Goal: Transaction & Acquisition: Compare options

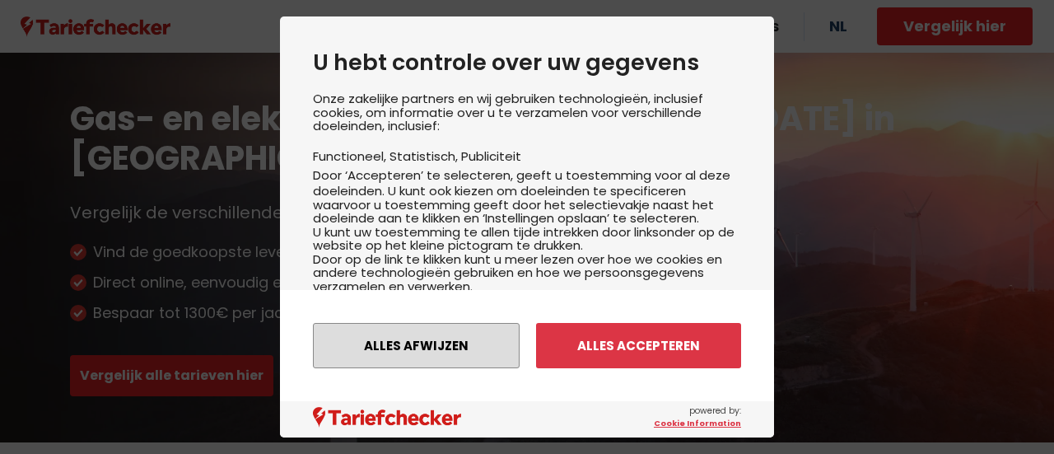
click at [473, 349] on button "Alles afwijzen" at bounding box center [416, 345] width 207 height 45
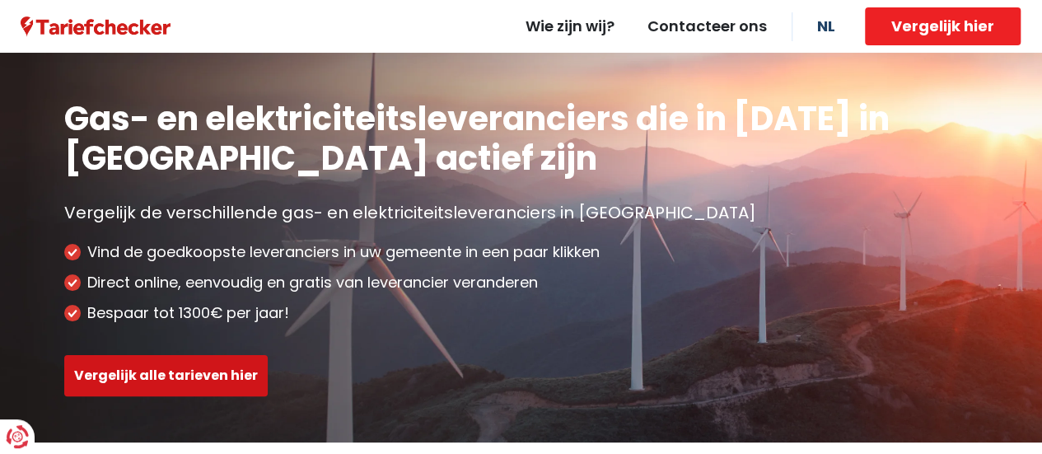
click at [200, 371] on button "Vergelijk alle tarieven hier" at bounding box center [165, 375] width 203 height 41
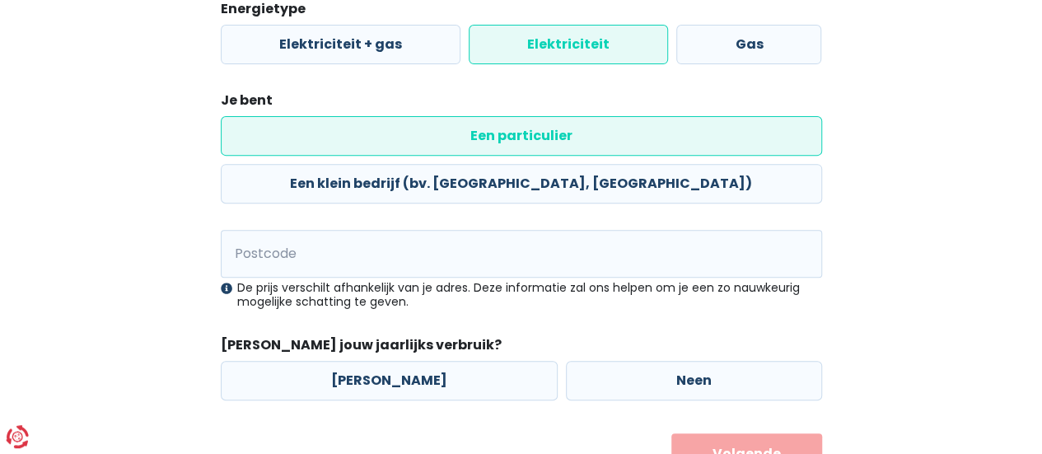
scroll to position [271, 0]
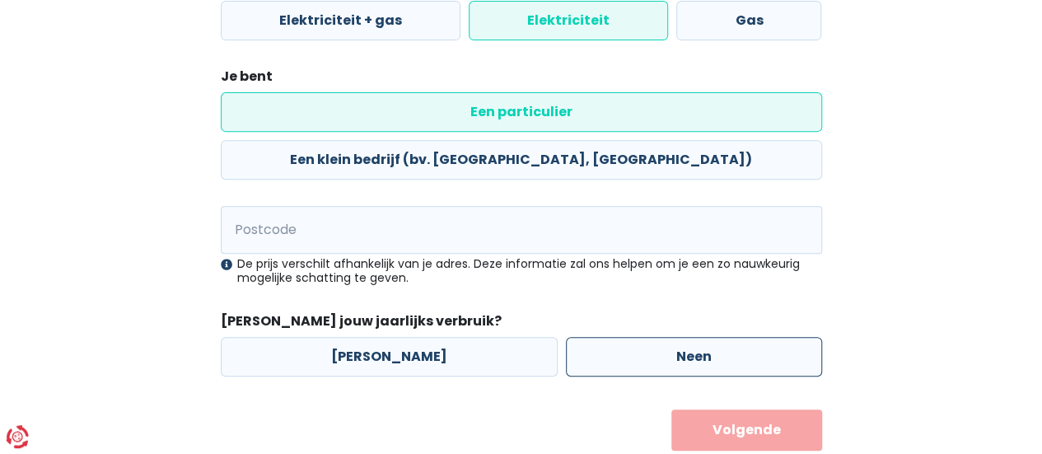
click at [660, 337] on label "Neen" at bounding box center [694, 357] width 256 height 40
click at [660, 337] on input "Neen" at bounding box center [694, 357] width 256 height 40
radio input "true"
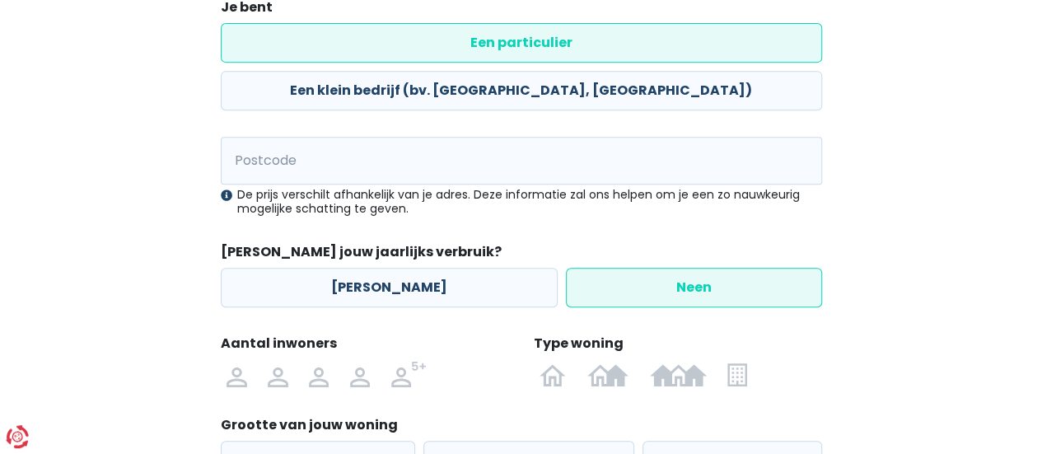
scroll to position [436, 0]
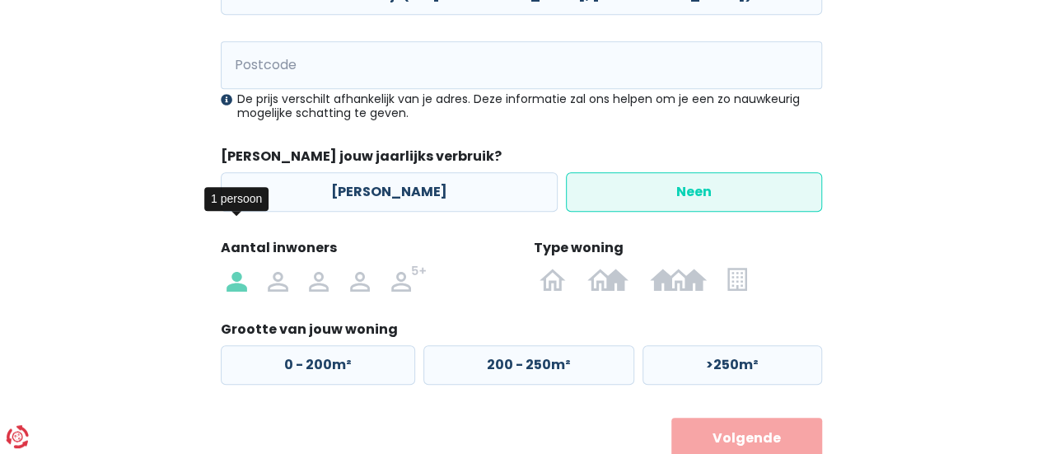
click at [235, 265] on img at bounding box center [236, 278] width 20 height 26
click at [235, 265] on input "radio" at bounding box center [237, 278] width 41 height 26
radio input "true"
click at [738, 265] on img at bounding box center [736, 278] width 19 height 26
click at [738, 265] on input "radio" at bounding box center [737, 278] width 40 height 26
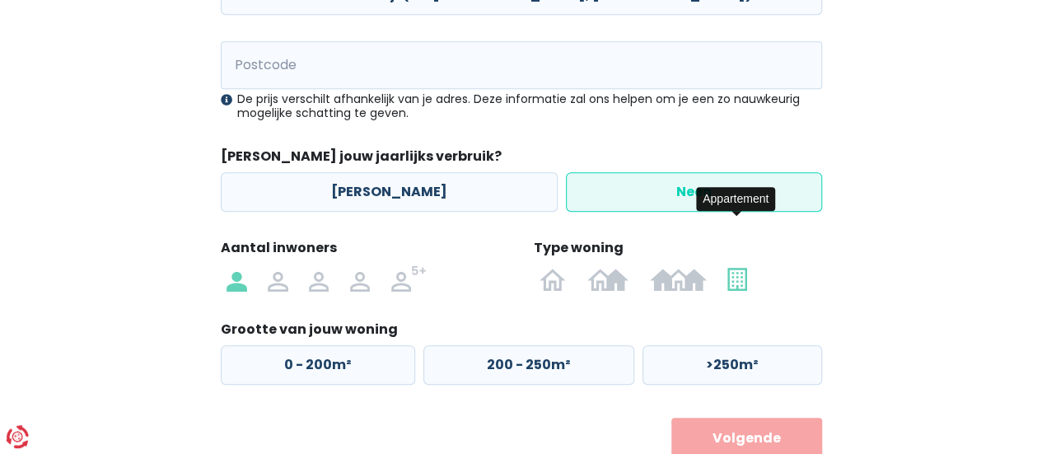
radio input "true"
click at [492, 345] on label "50 - 100m²" at bounding box center [525, 365] width 207 height 40
click at [492, 345] on input "50 - 100m²" at bounding box center [525, 365] width 207 height 40
radio input "true"
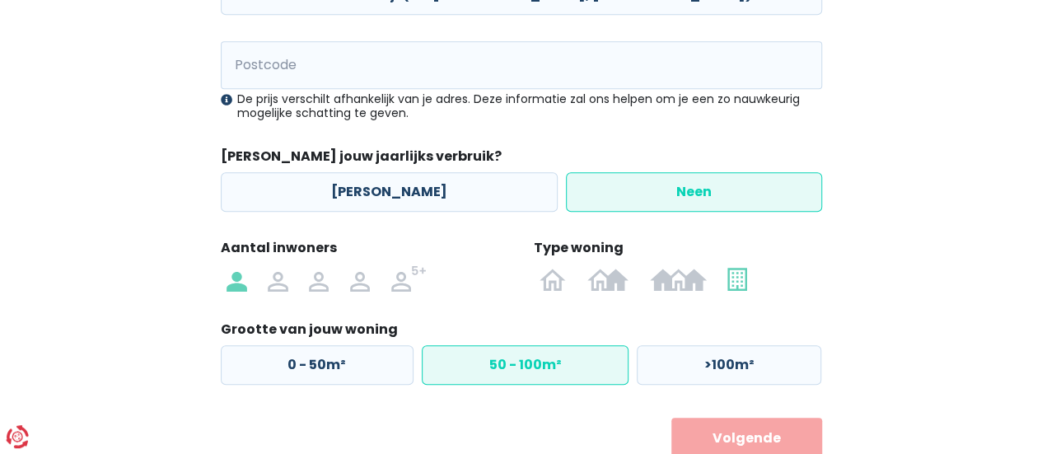
click at [746, 417] on button "Volgende" at bounding box center [746, 437] width 151 height 41
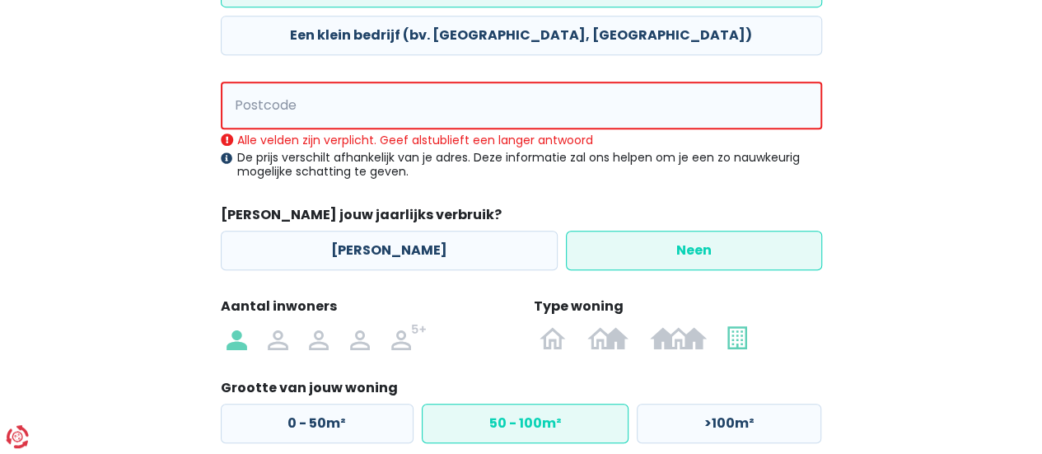
scroll to position [297, 0]
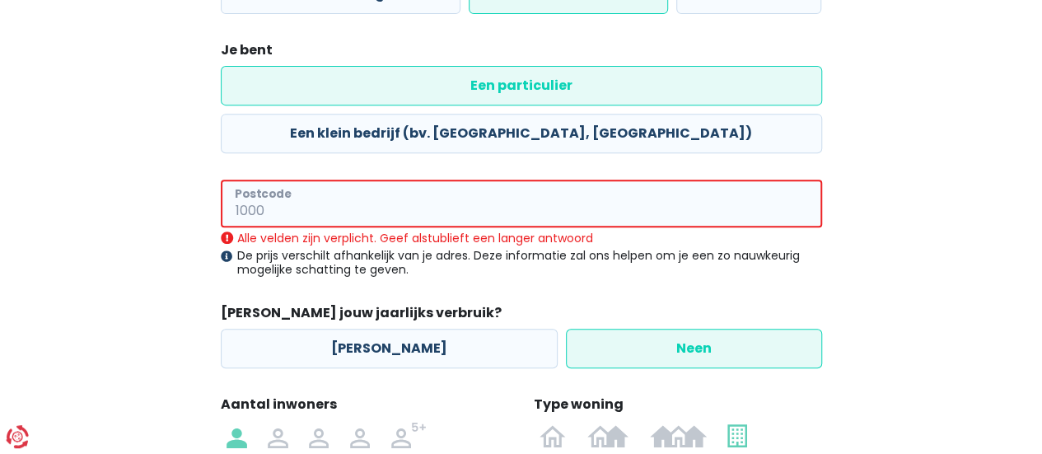
click at [278, 180] on input "Postcode" at bounding box center [521, 204] width 601 height 48
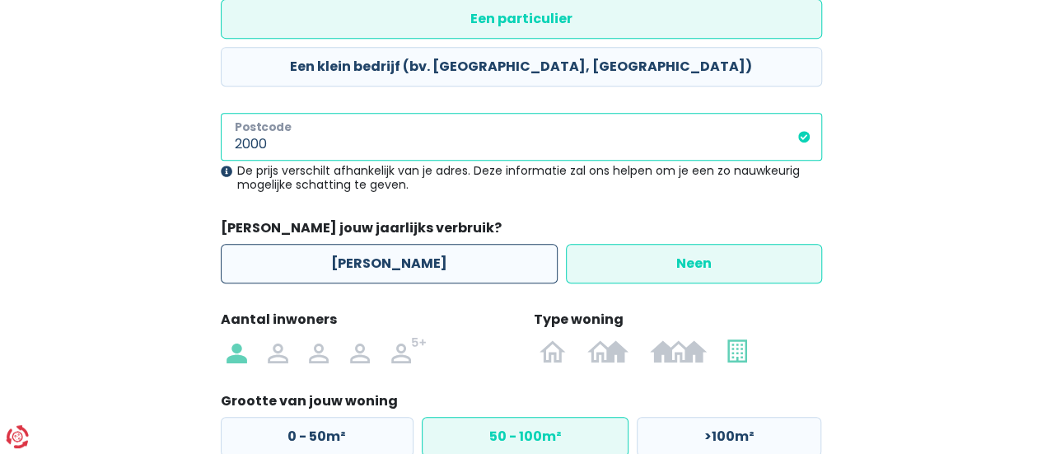
scroll to position [444, 0]
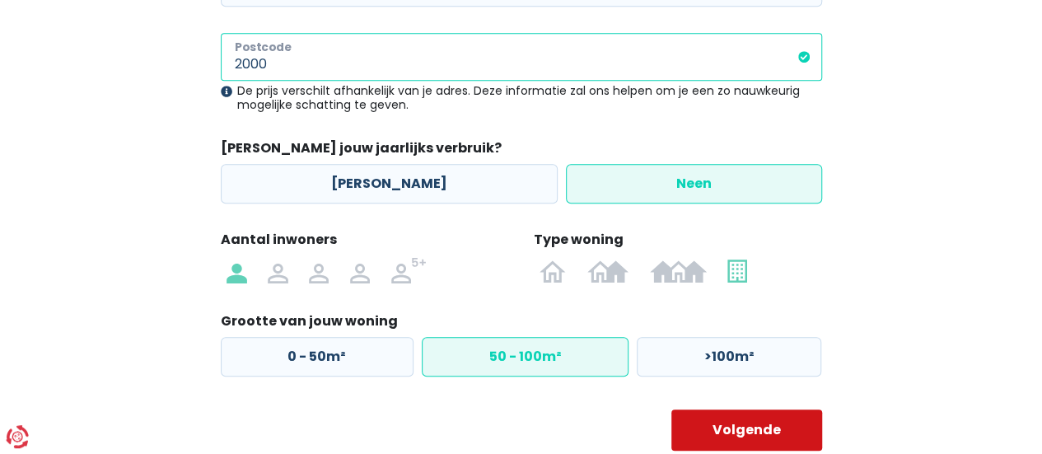
type input "2000"
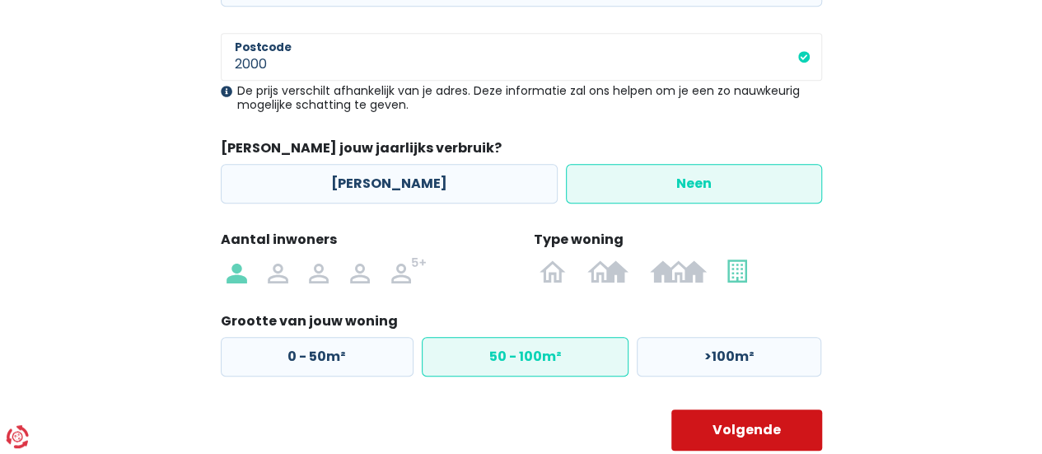
click at [740, 409] on button "Volgende" at bounding box center [746, 429] width 151 height 41
select select
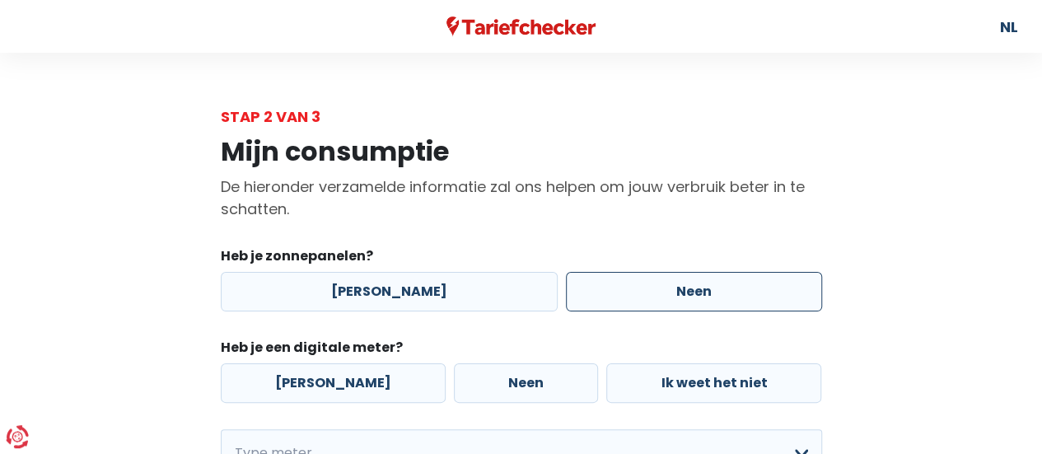
click at [711, 292] on label "Neen" at bounding box center [694, 292] width 256 height 40
click at [711, 292] on input "Neen" at bounding box center [694, 292] width 256 height 40
radio input "true"
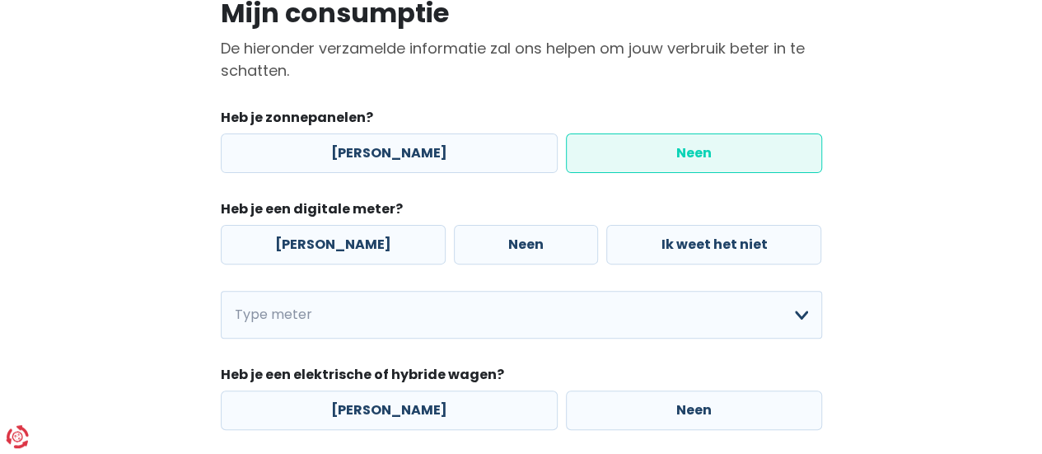
scroll to position [165, 0]
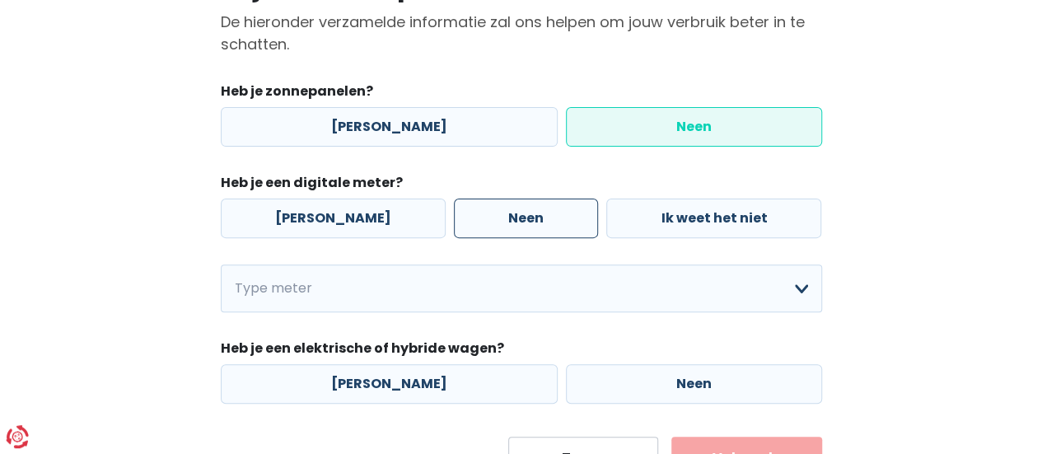
click at [484, 216] on label "Neen" at bounding box center [526, 218] width 144 height 40
click at [484, 216] on input "Neen" at bounding box center [526, 218] width 144 height 40
radio input "true"
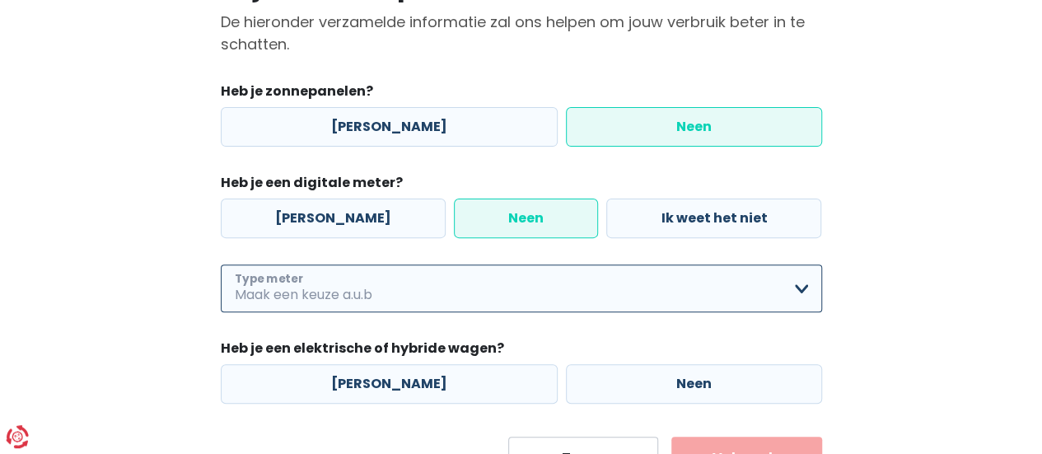
click at [794, 285] on select "Enkelvoudig Tweevoudig Enkelvoudig + uitsluitend nachttarief Tweevoudig + uitsl…" at bounding box center [521, 288] width 601 height 48
select select "day_single_rate"
click at [221, 264] on select "Enkelvoudig Tweevoudig Enkelvoudig + uitsluitend nachttarief Tweevoudig + uitsl…" at bounding box center [521, 288] width 601 height 48
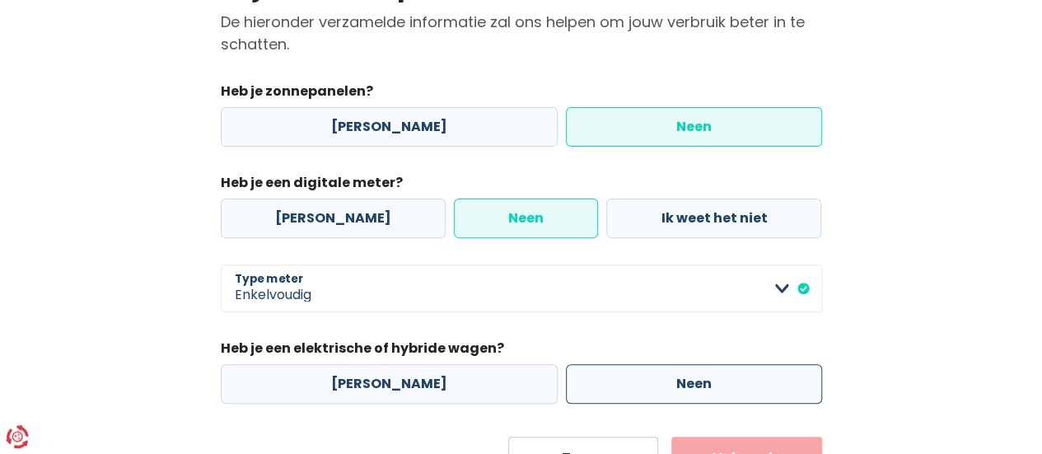
click at [622, 391] on label "Neen" at bounding box center [694, 384] width 256 height 40
click at [622, 391] on input "Neen" at bounding box center [694, 384] width 256 height 40
radio input "true"
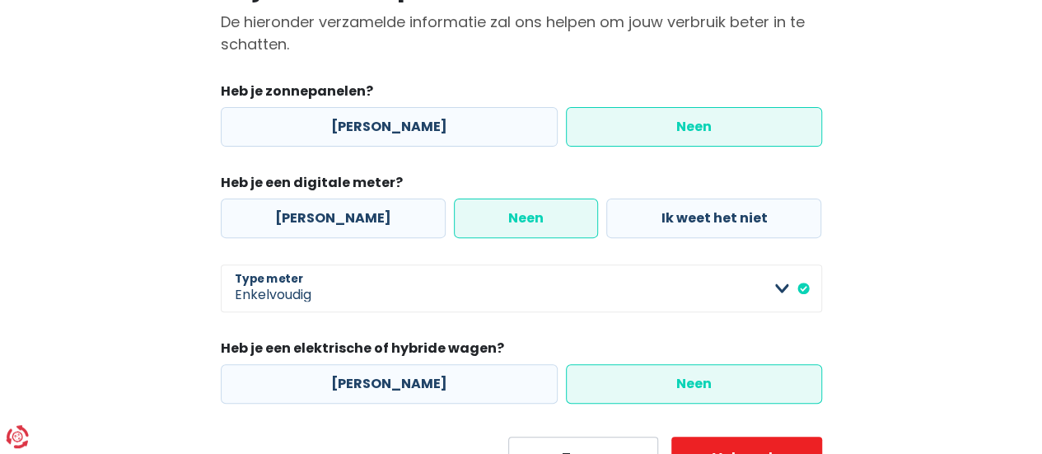
scroll to position [240, 0]
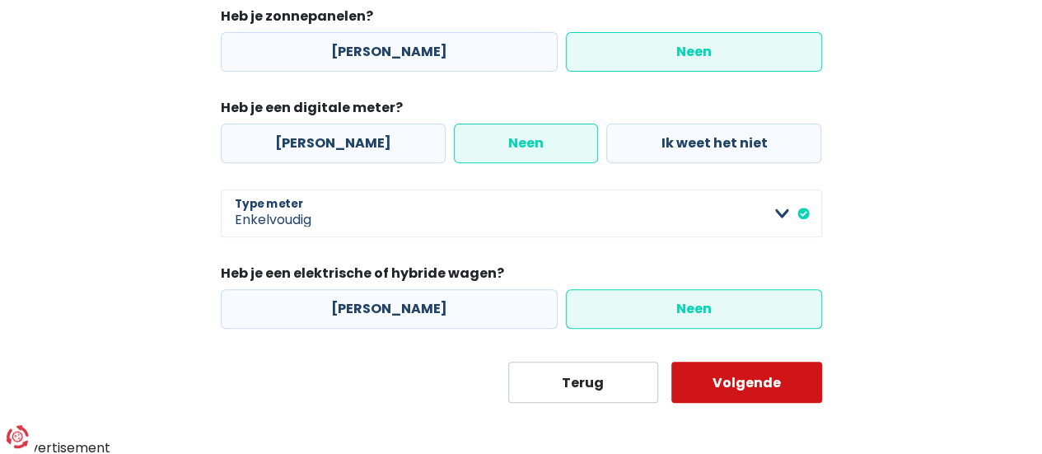
click at [767, 387] on button "Volgende" at bounding box center [746, 381] width 151 height 41
